Goal: Information Seeking & Learning: Learn about a topic

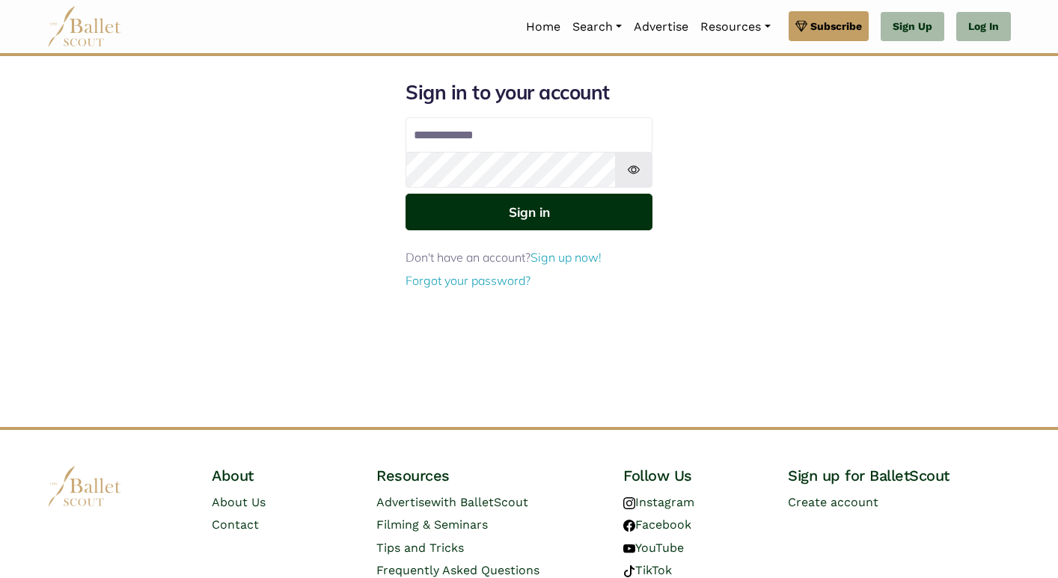
type input "**********"
click at [521, 226] on button "Sign in" at bounding box center [528, 212] width 247 height 37
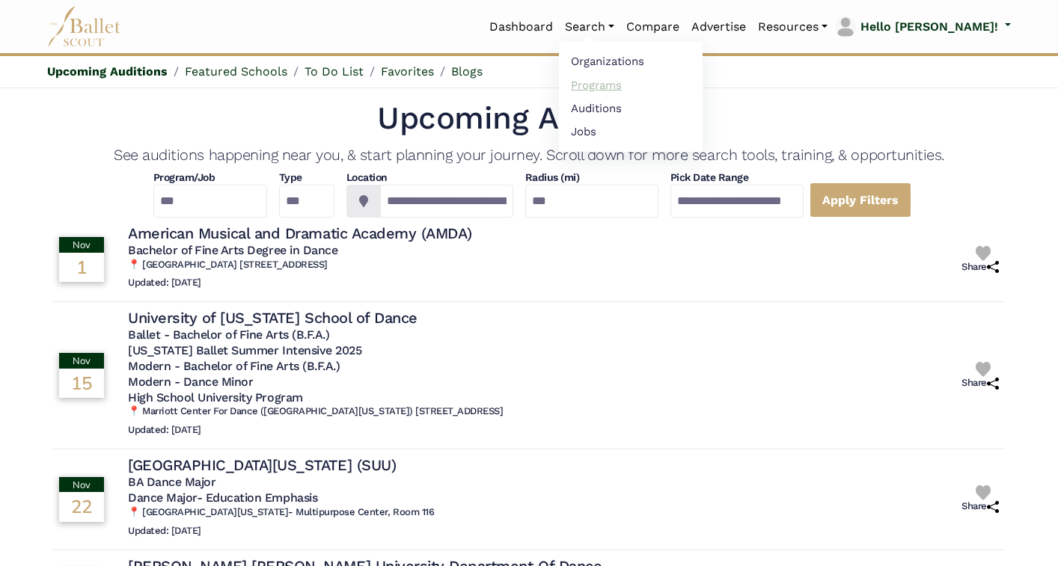
click at [676, 86] on link "Programs" at bounding box center [631, 84] width 144 height 23
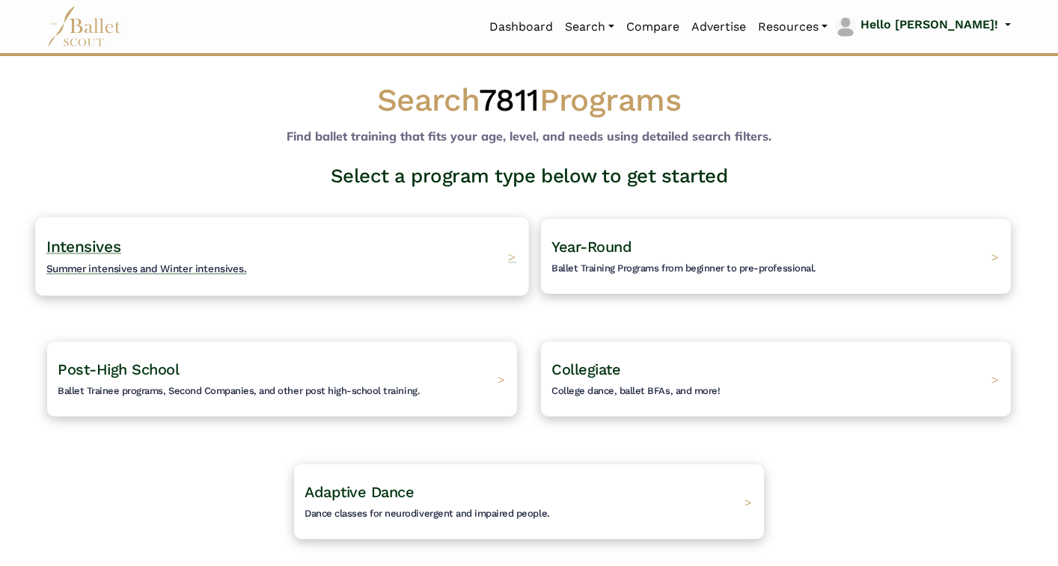
click at [274, 253] on div "Intensives Summer intensives and Winter intensives. >" at bounding box center [281, 256] width 493 height 79
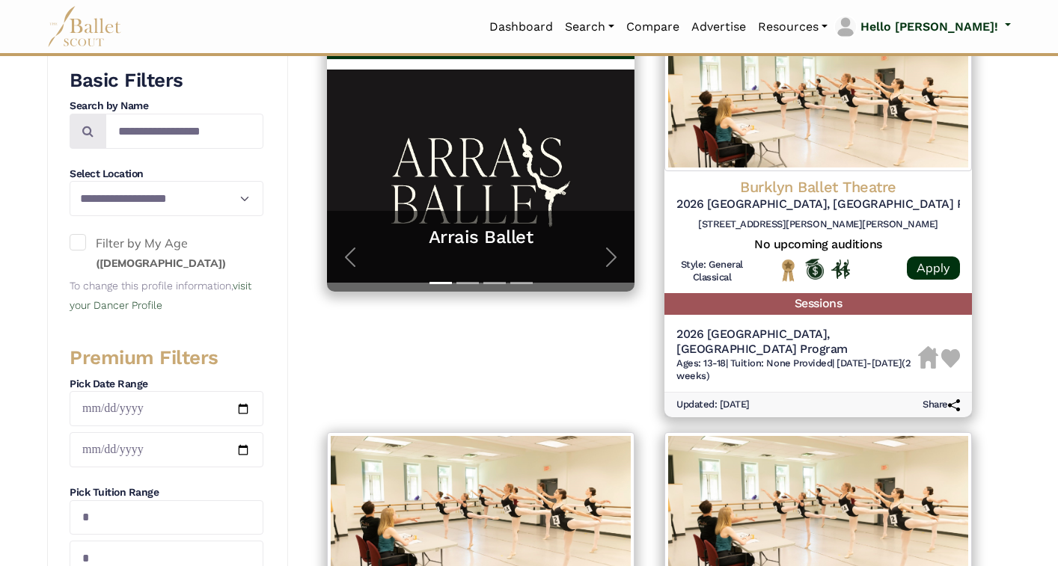
scroll to position [344, 0]
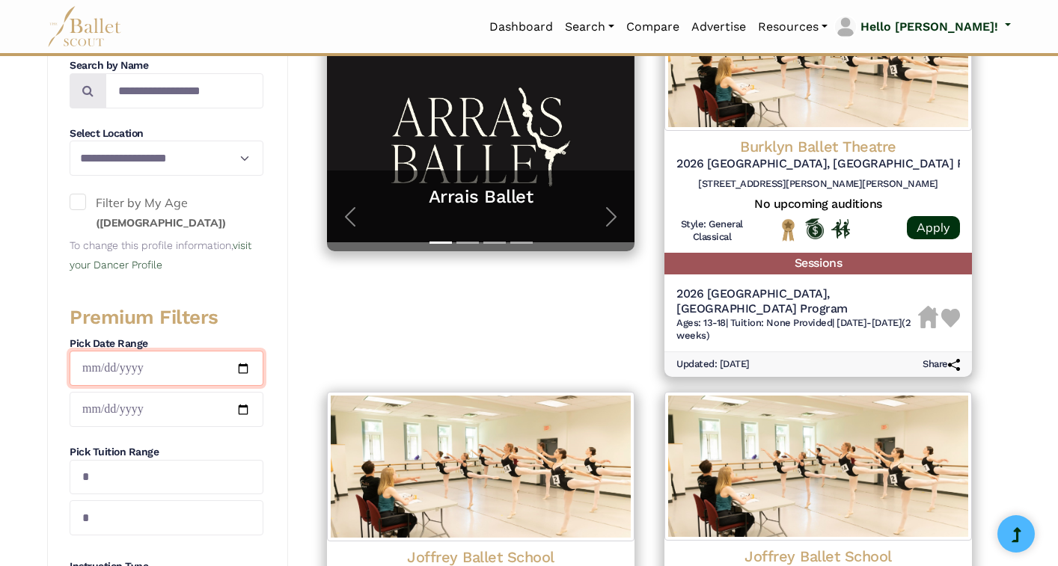
click at [242, 361] on input "date" at bounding box center [167, 368] width 194 height 35
click at [243, 371] on input "date" at bounding box center [167, 368] width 194 height 35
type input "**********"
click at [237, 408] on input "date" at bounding box center [167, 409] width 194 height 35
type input "**********"
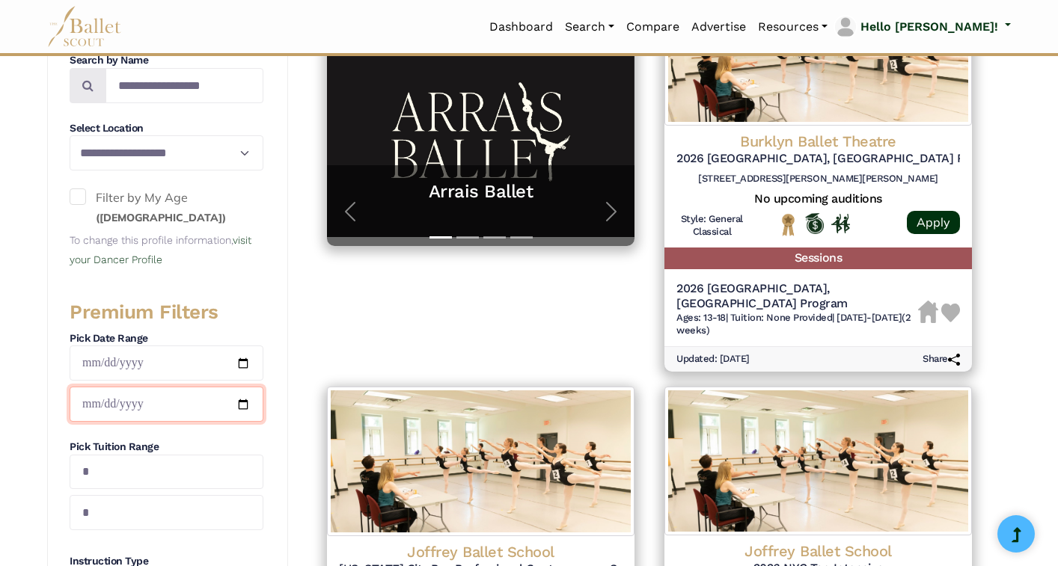
scroll to position [347, 0]
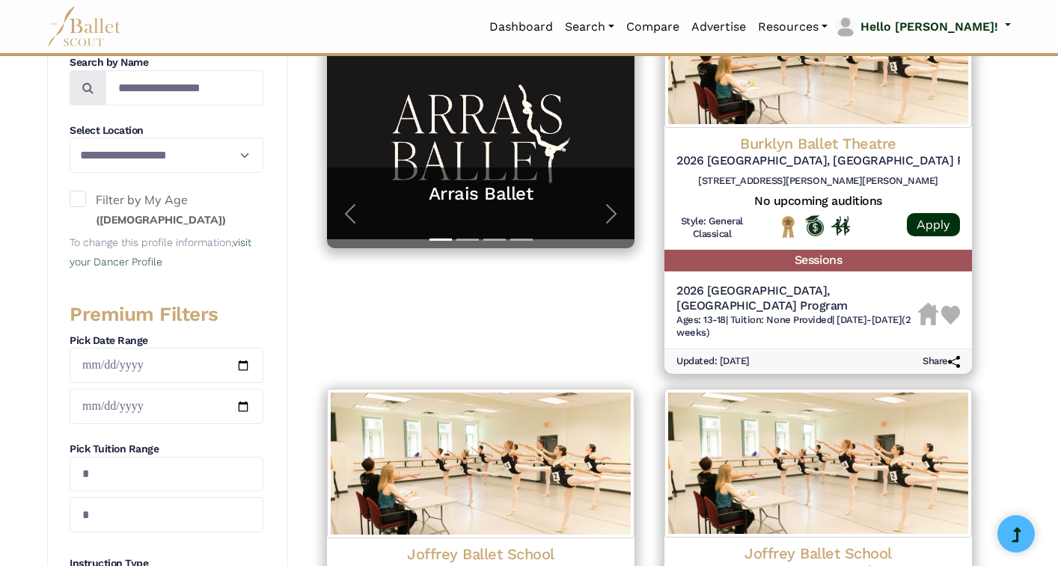
click at [74, 200] on span at bounding box center [78, 199] width 16 height 16
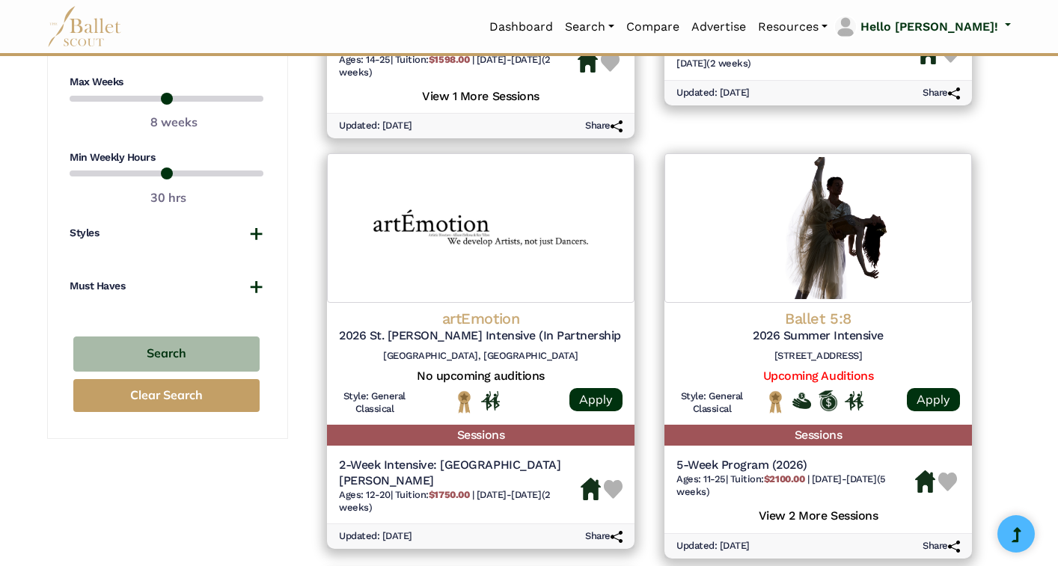
scroll to position [1005, 0]
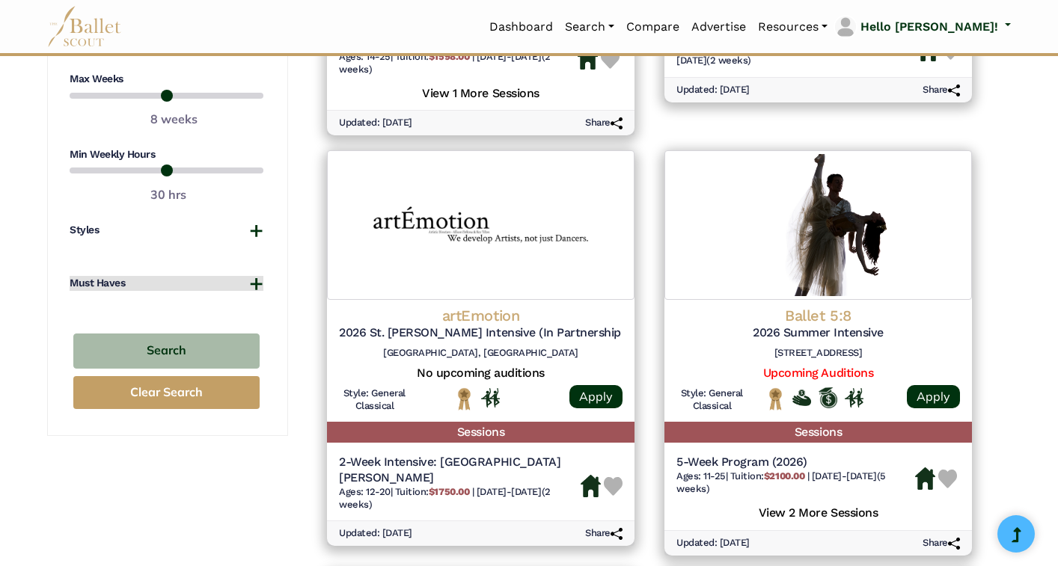
click at [254, 276] on button "Must Haves" at bounding box center [167, 283] width 194 height 15
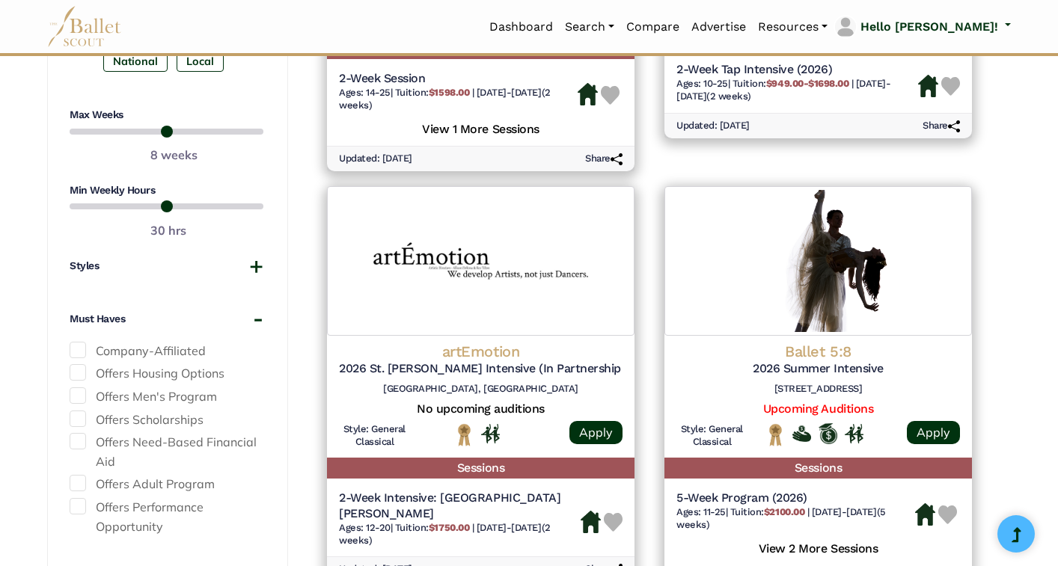
scroll to position [967, 0]
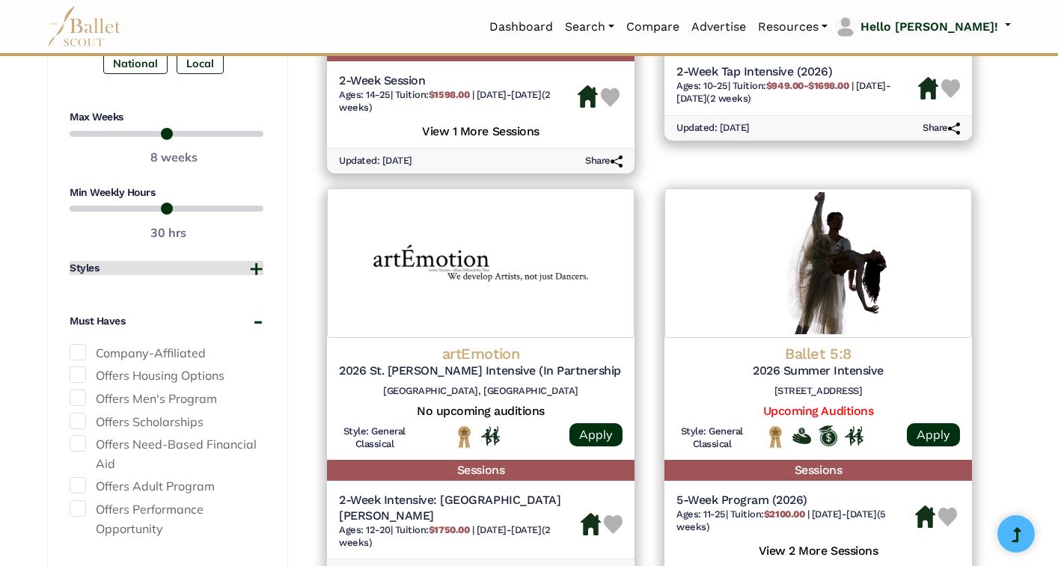
click at [252, 270] on button "Styles" at bounding box center [167, 268] width 194 height 15
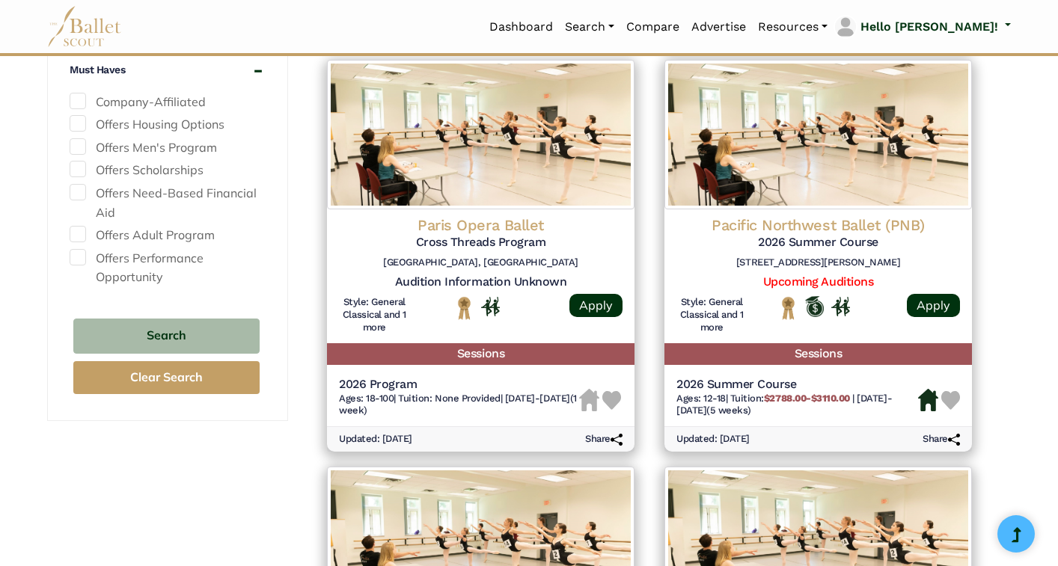
scroll to position [1519, 0]
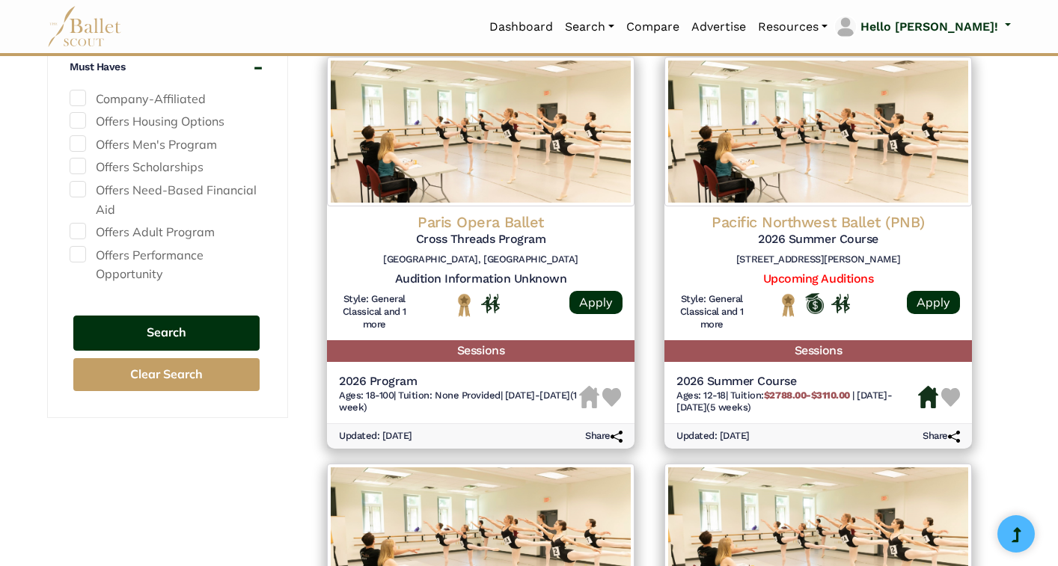
click at [194, 334] on button "Search" at bounding box center [166, 333] width 186 height 35
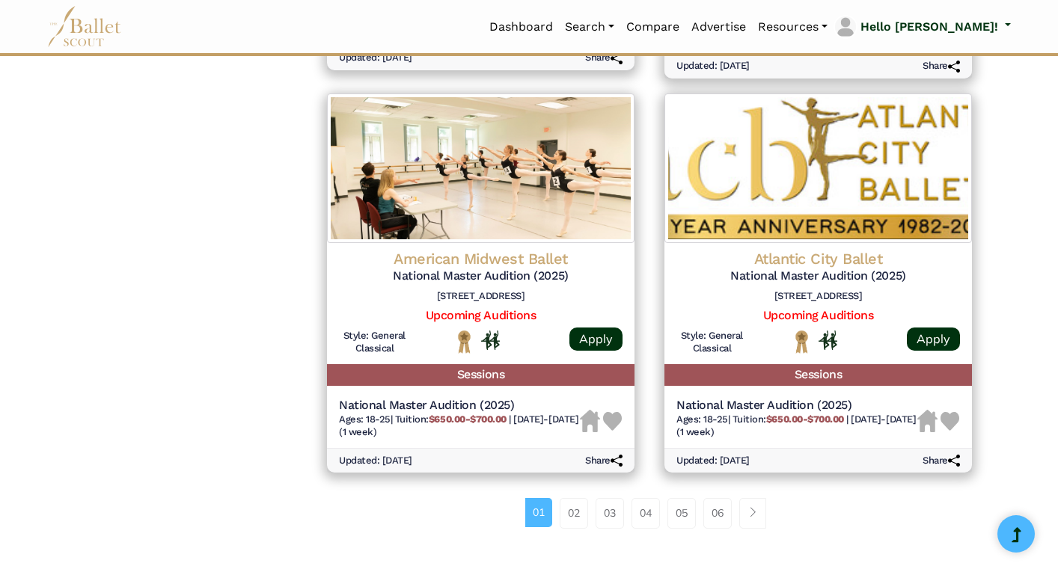
scroll to position [1832, 0]
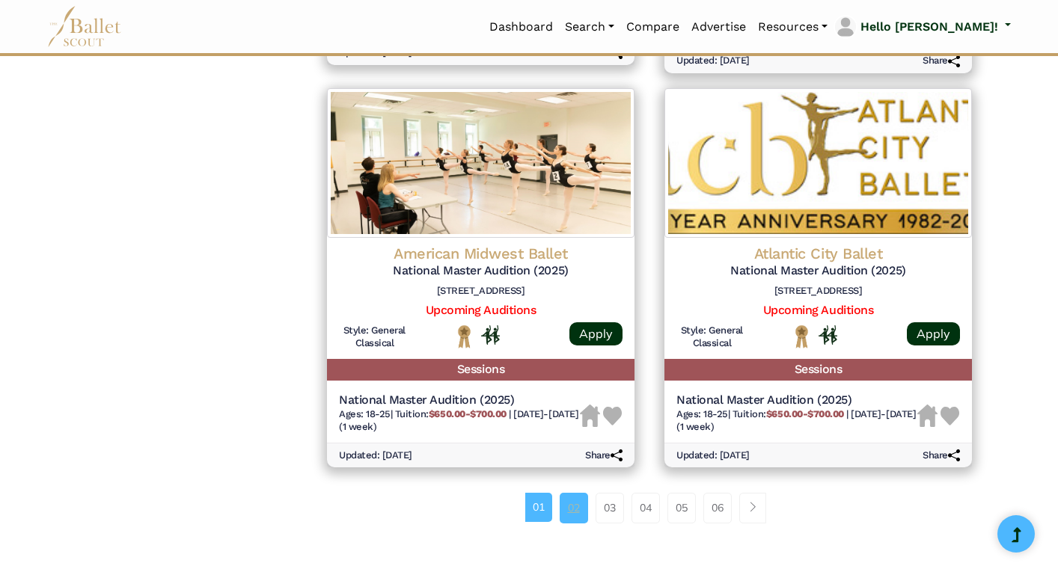
click at [575, 516] on link "02" at bounding box center [574, 508] width 28 height 30
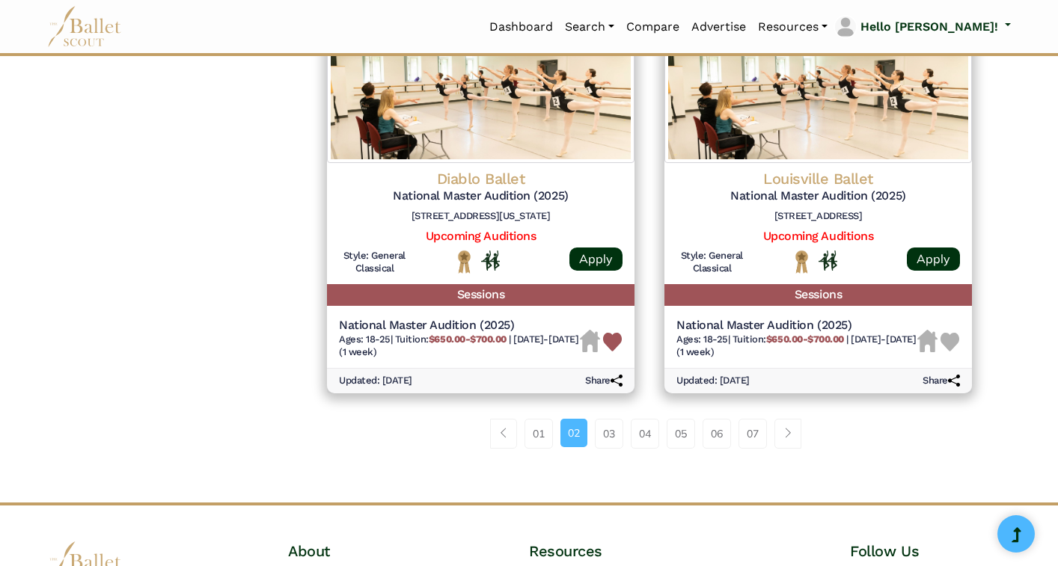
scroll to position [1893, 0]
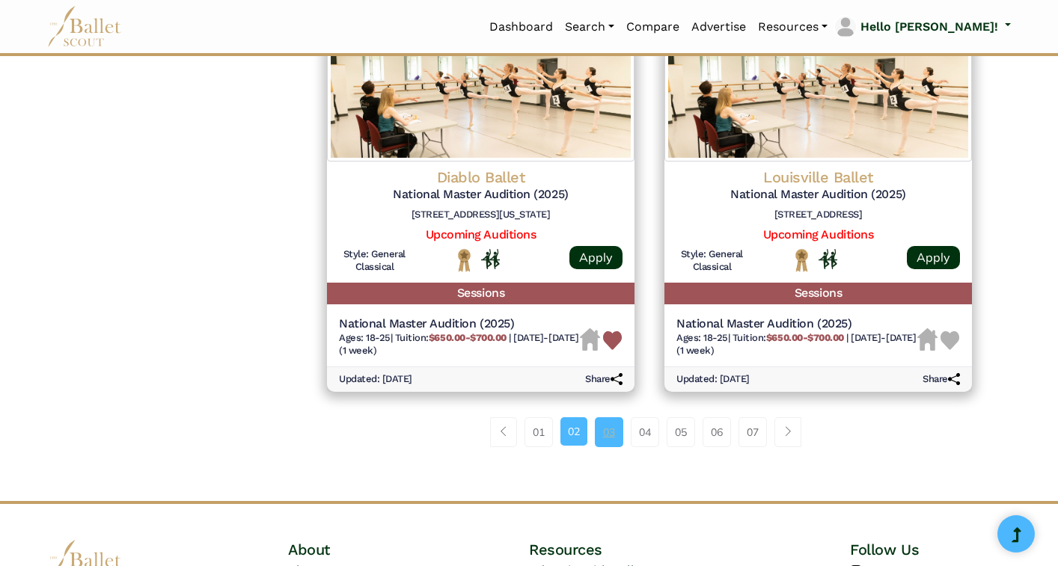
click at [608, 434] on link "03" at bounding box center [609, 432] width 28 height 30
click at [605, 438] on link "03" at bounding box center [609, 432] width 28 height 30
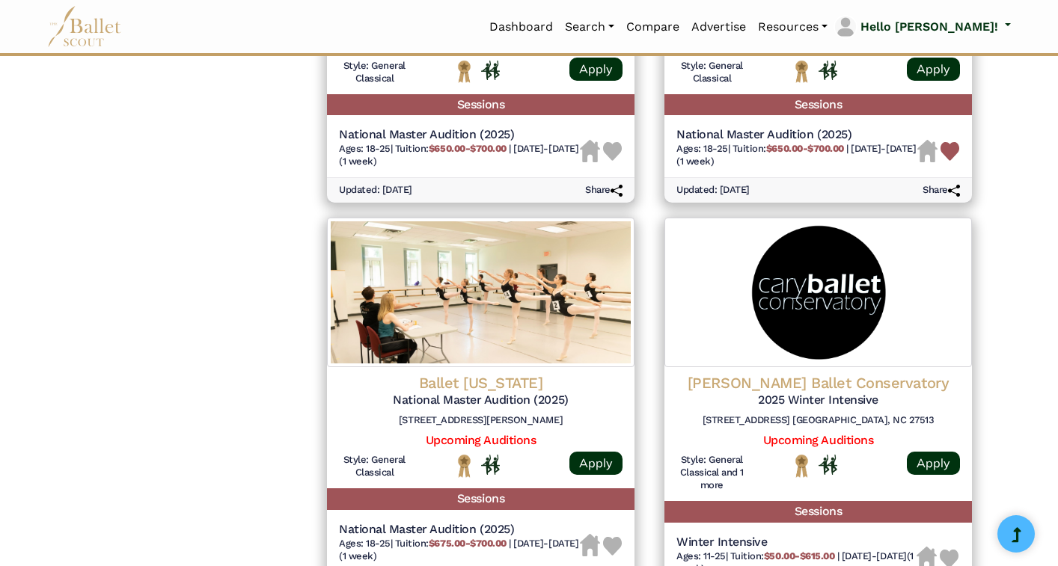
scroll to position [1696, 1]
